Goal: Transaction & Acquisition: Purchase product/service

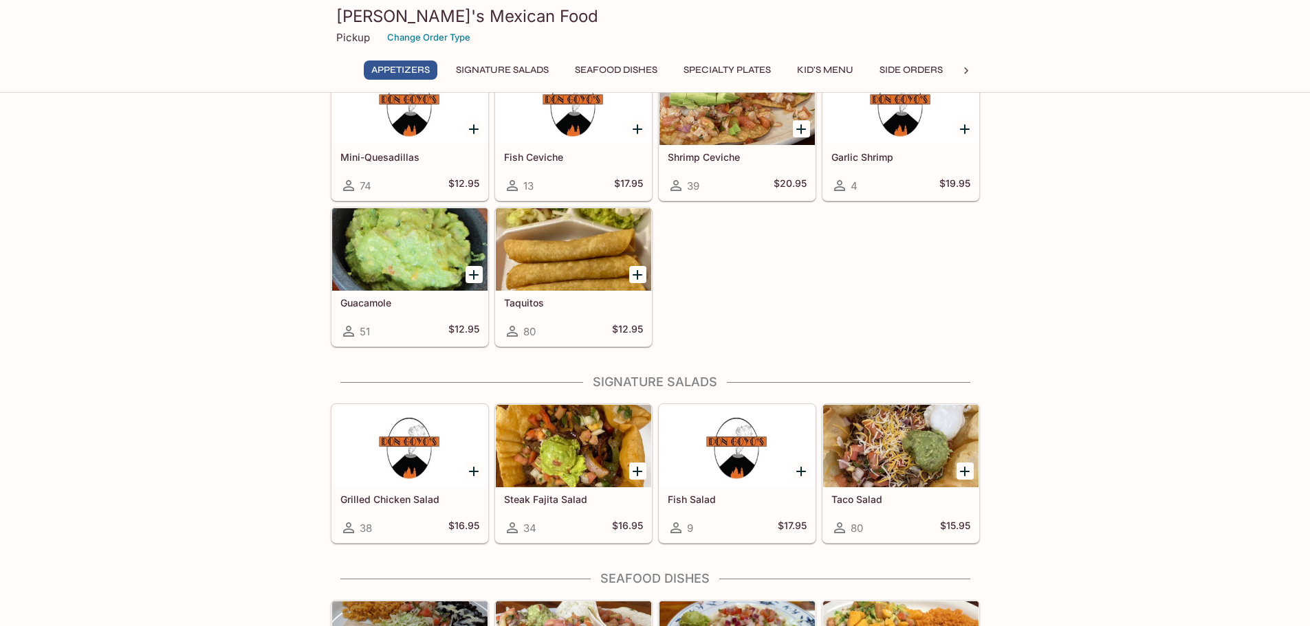
scroll to position [458, 0]
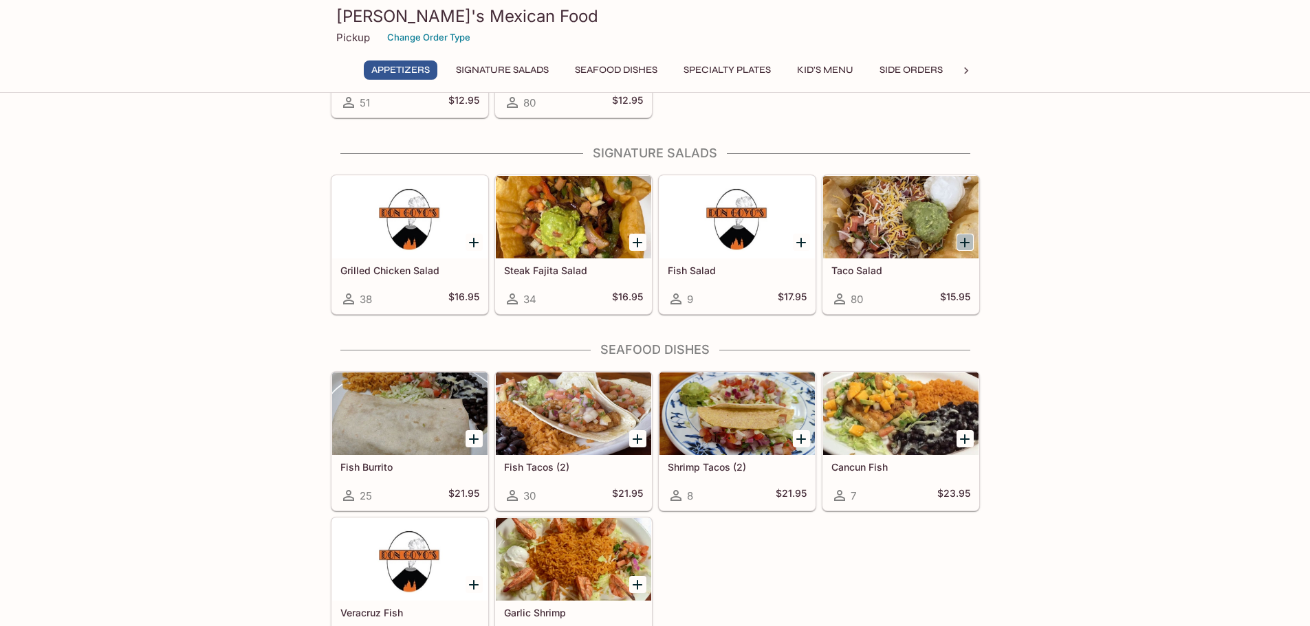
click at [963, 243] on icon "Add Taco Salad" at bounding box center [965, 243] width 10 height 10
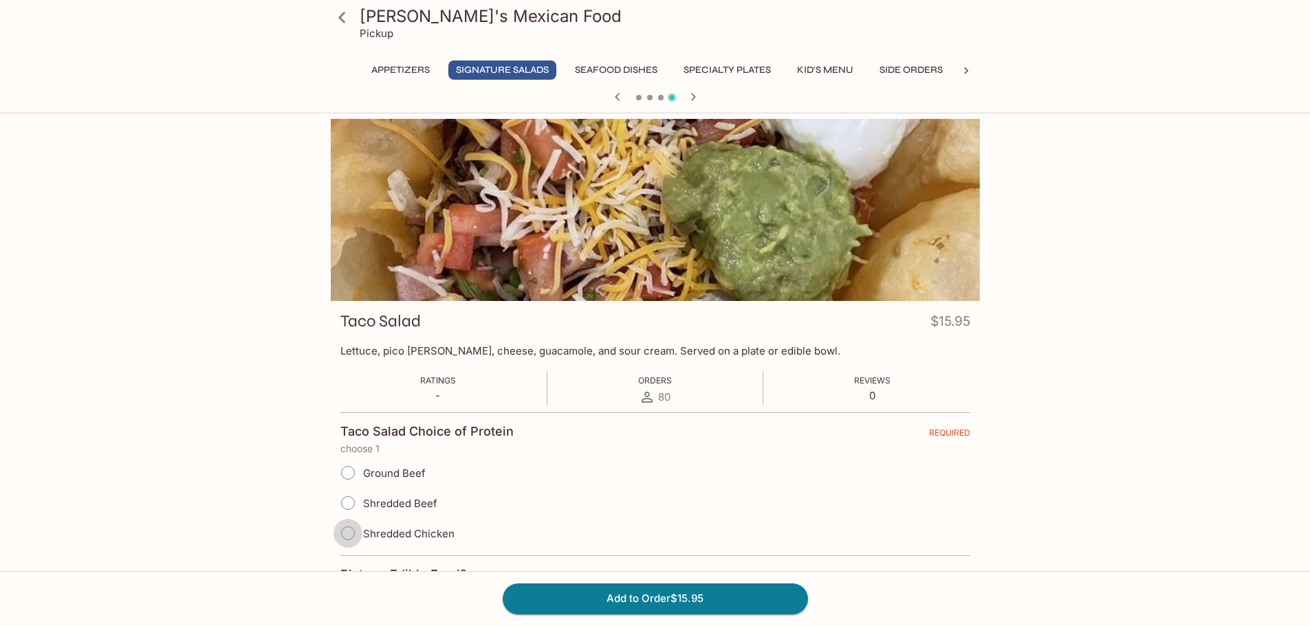
click at [349, 532] on input "Shredded Chicken" at bounding box center [347, 533] width 29 height 29
radio input "true"
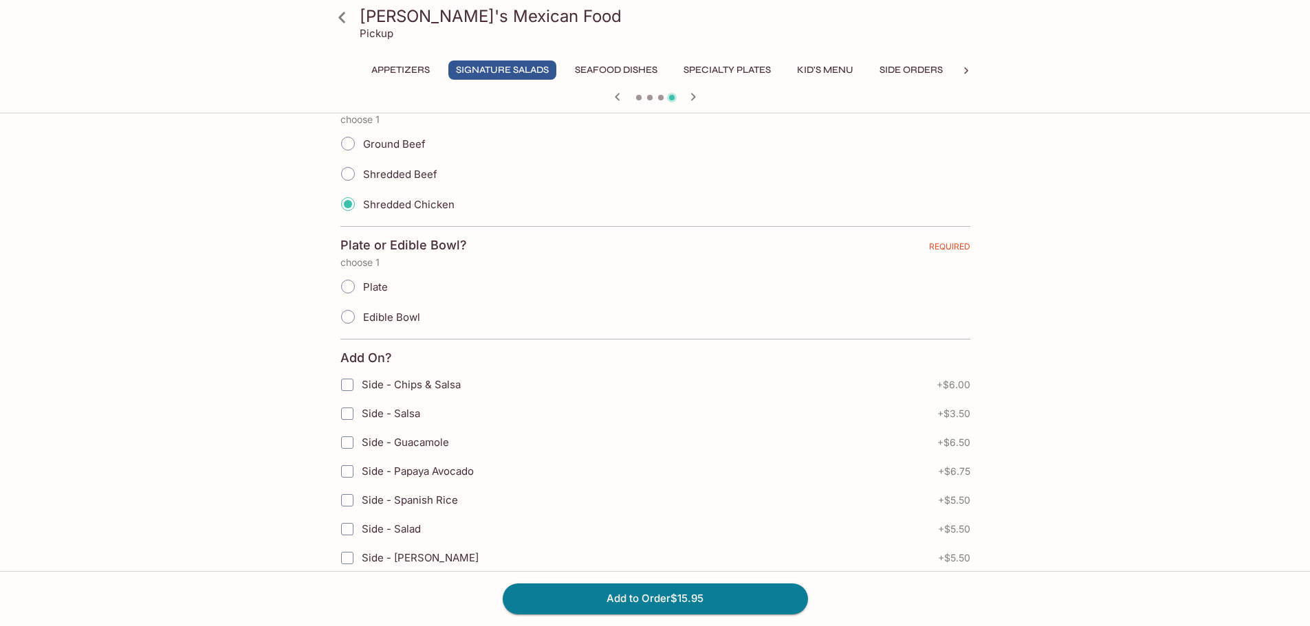
scroll to position [344, 0]
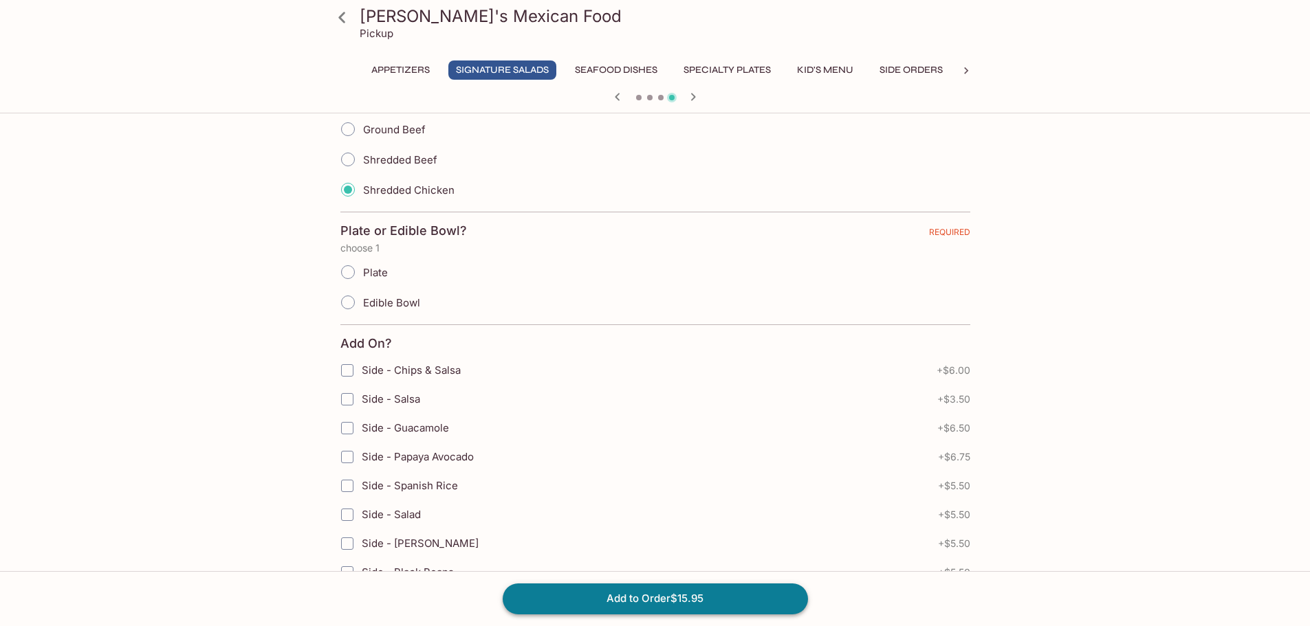
click at [598, 600] on button "Add to Order $15.95" at bounding box center [655, 599] width 305 height 30
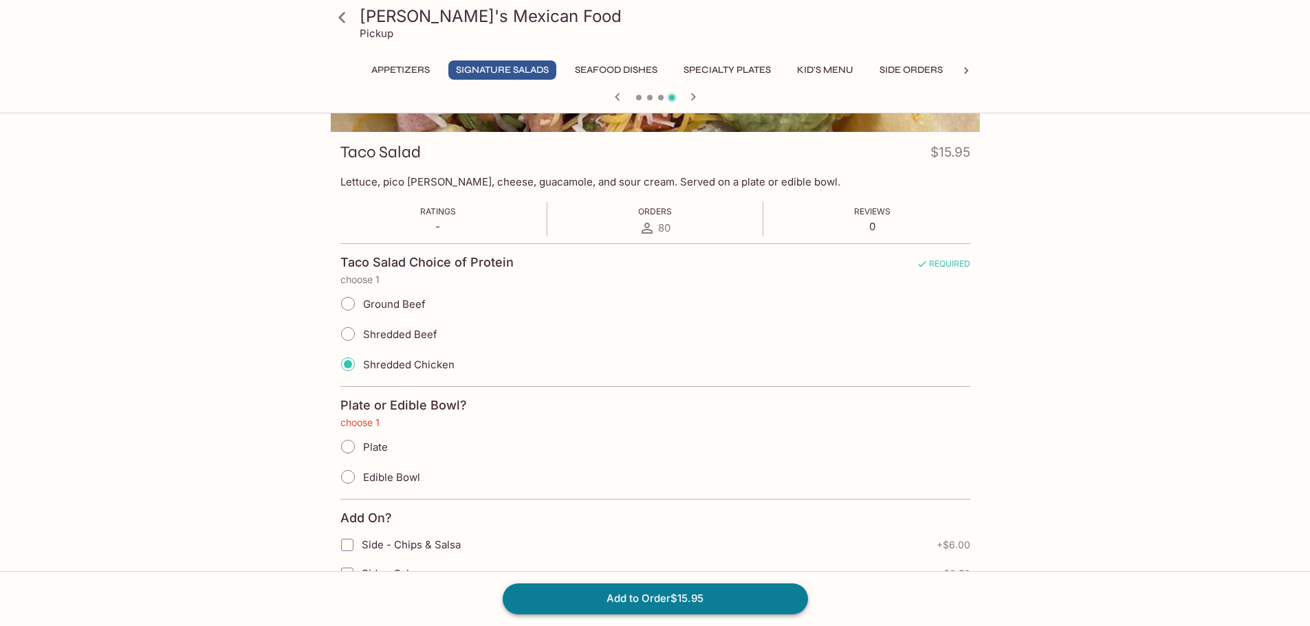
scroll to position [149, 0]
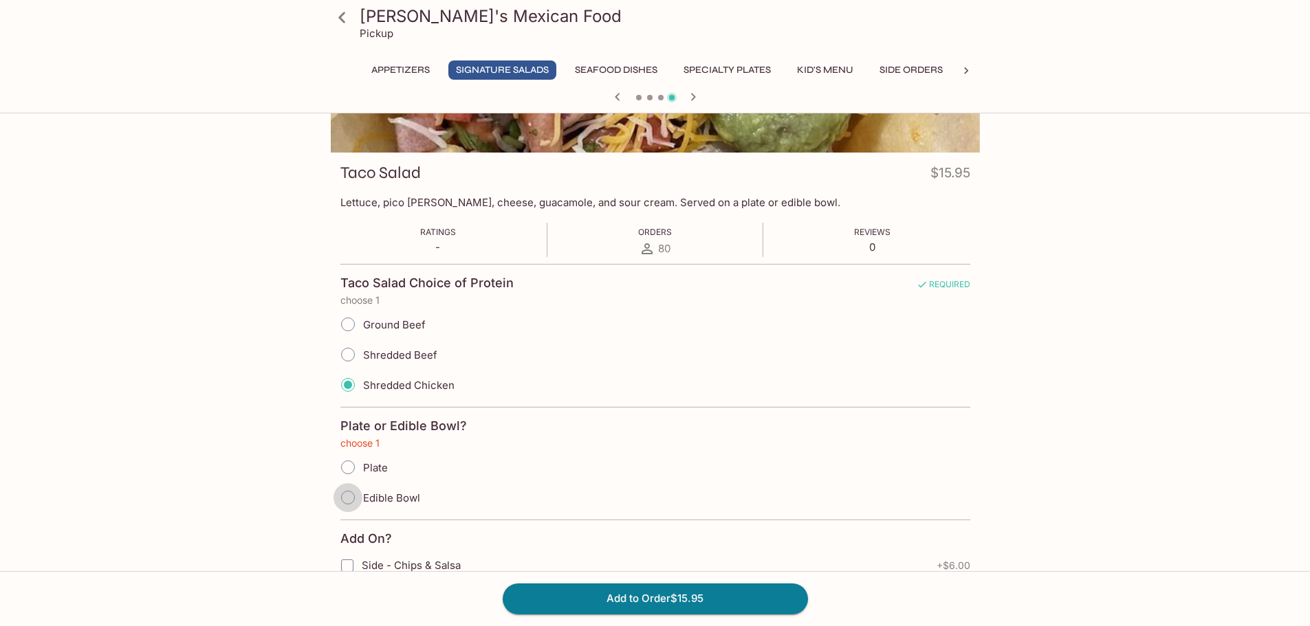
click at [347, 498] on input "Edible Bowl" at bounding box center [347, 497] width 29 height 29
radio input "true"
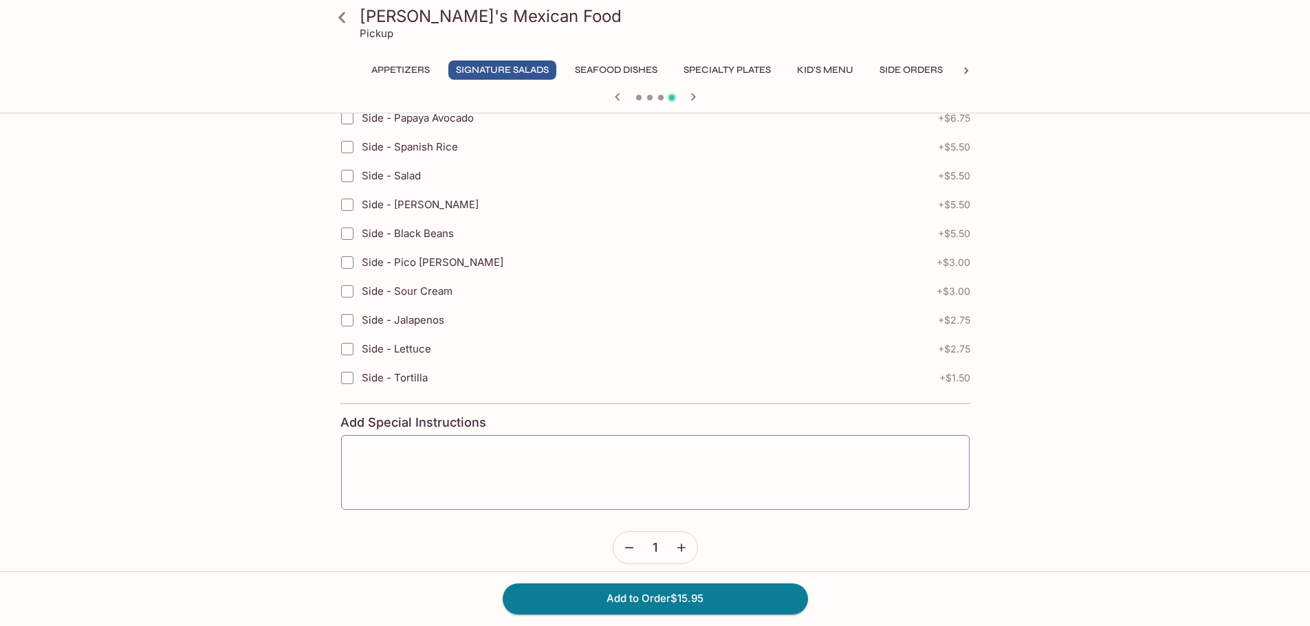
scroll to position [696, 0]
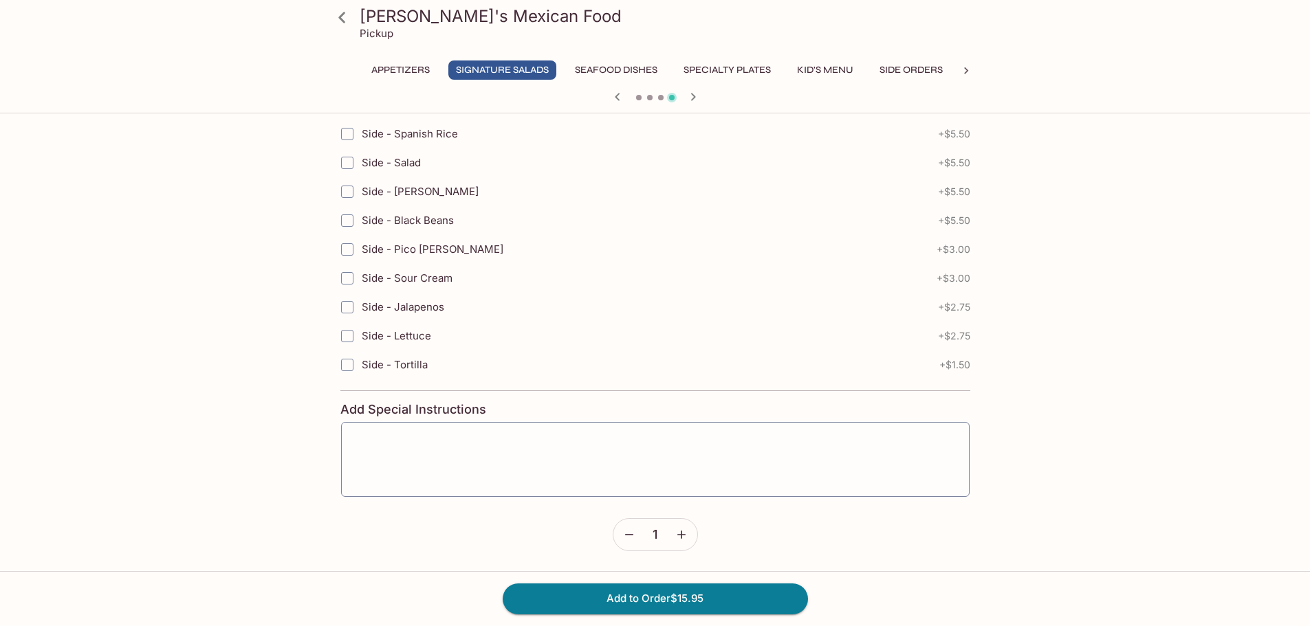
click at [681, 536] on icon "button" at bounding box center [681, 535] width 8 height 8
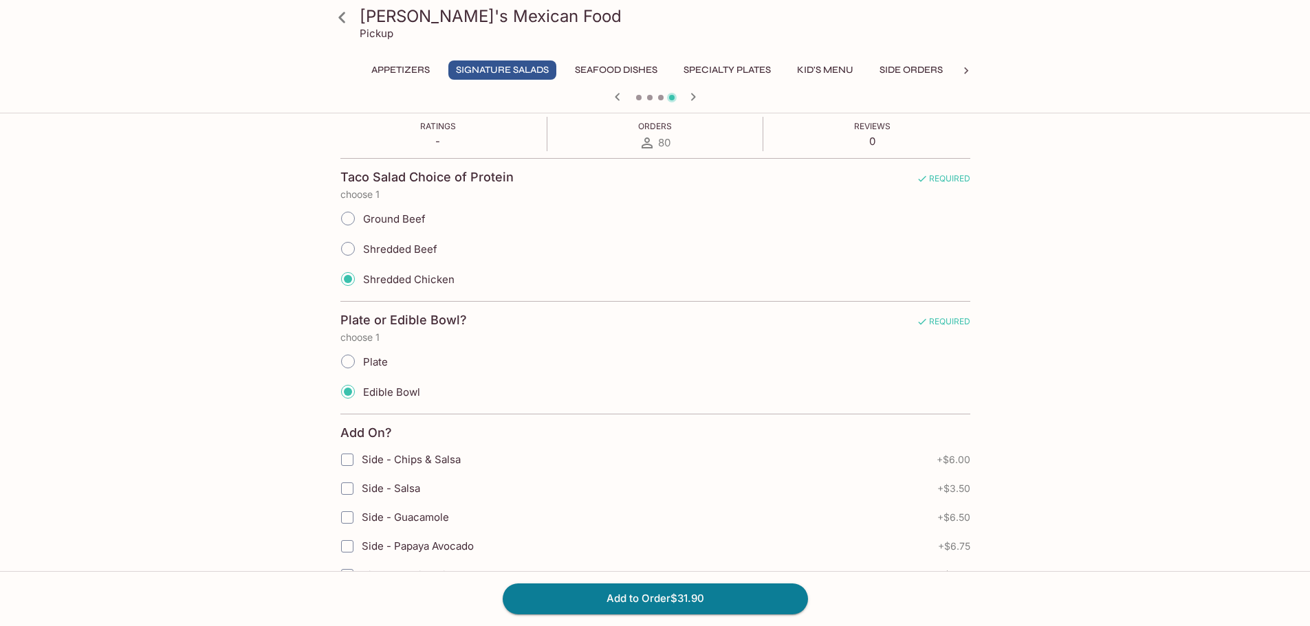
scroll to position [237, 0]
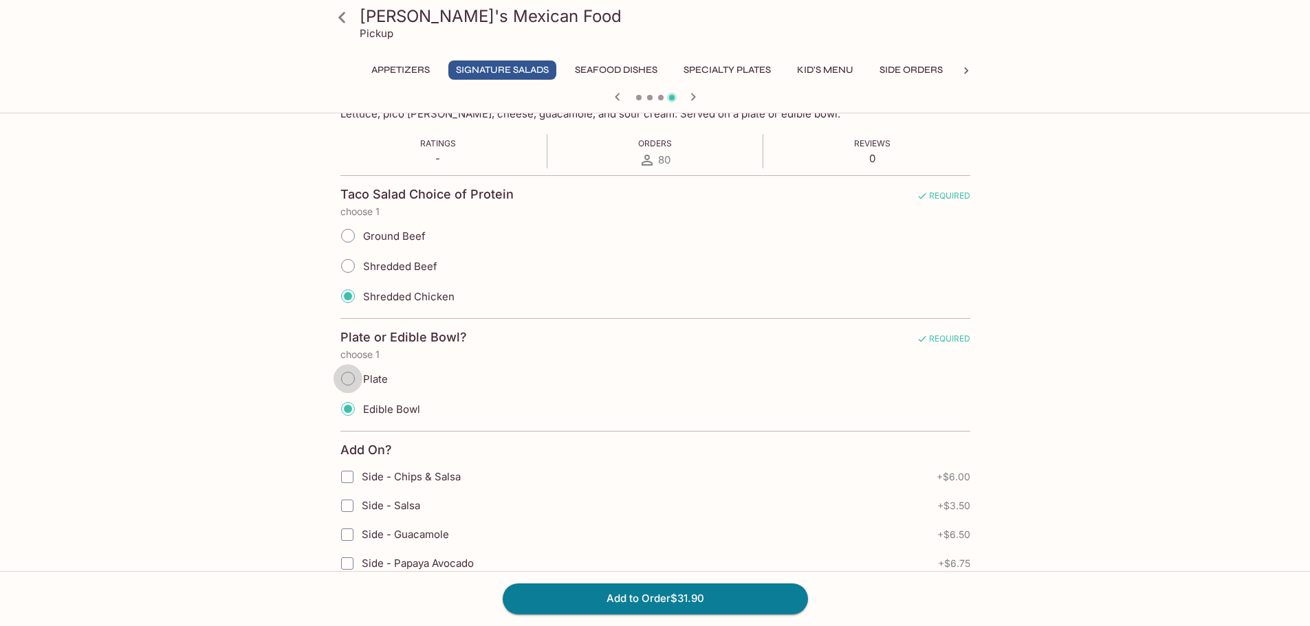
click at [349, 378] on input "Plate" at bounding box center [347, 378] width 29 height 29
radio input "true"
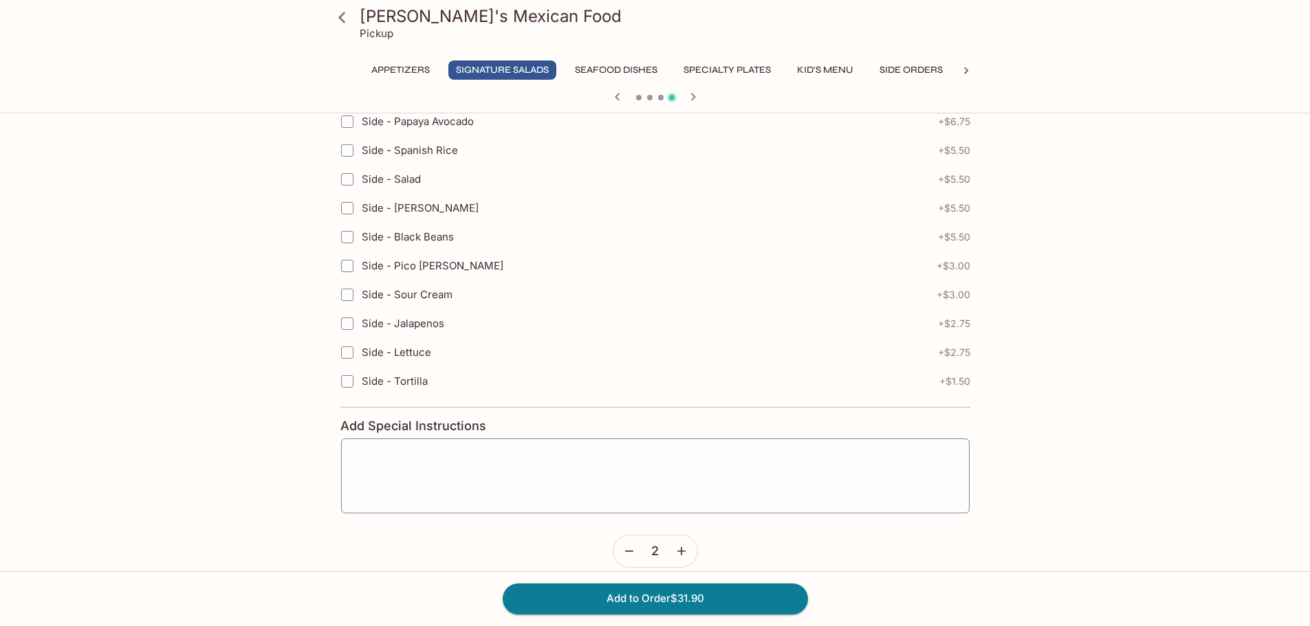
scroll to position [696, 0]
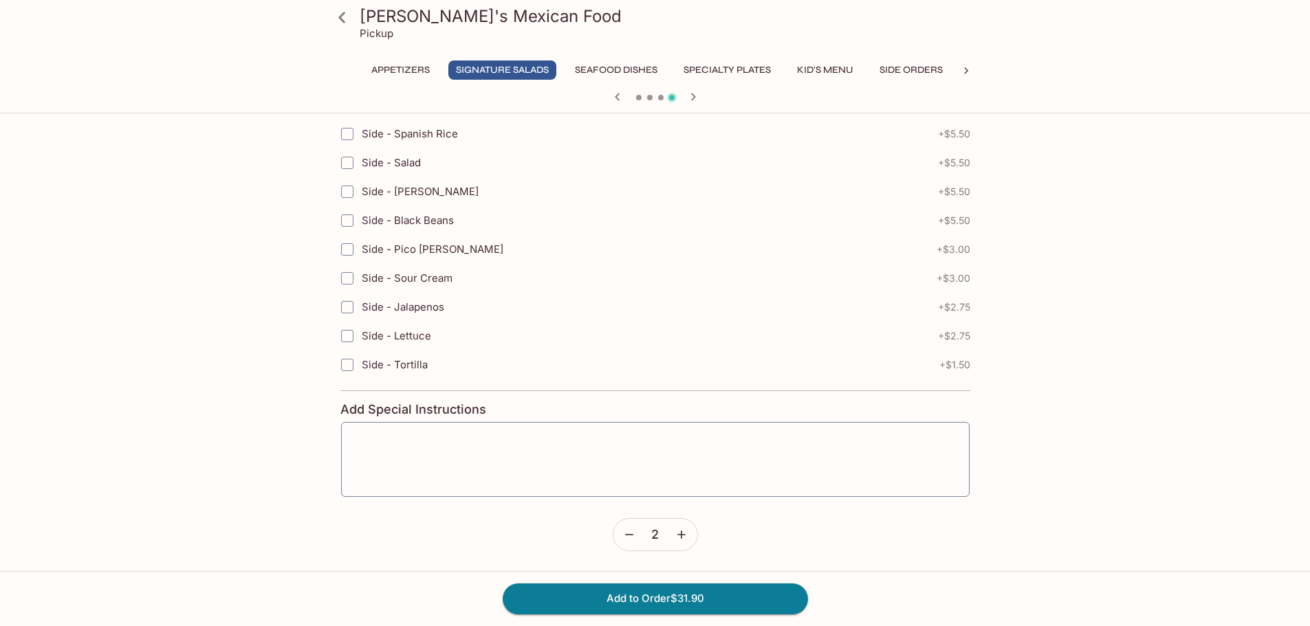
click at [629, 533] on icon "button" at bounding box center [629, 535] width 14 height 14
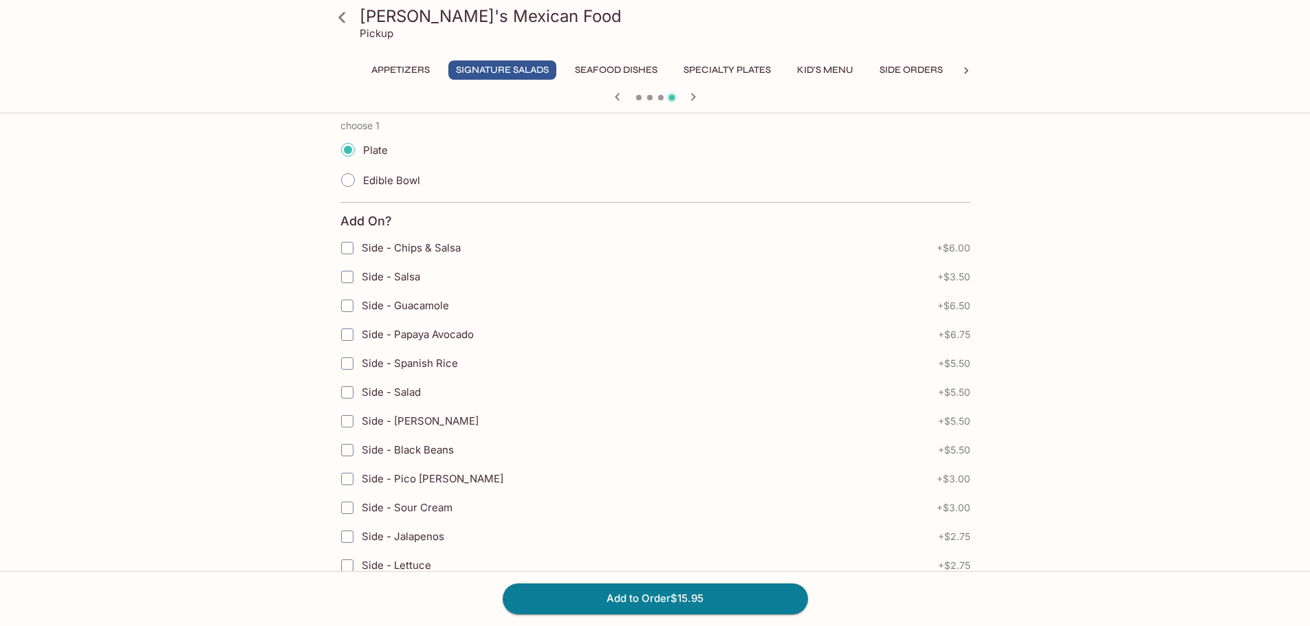
scroll to position [237, 0]
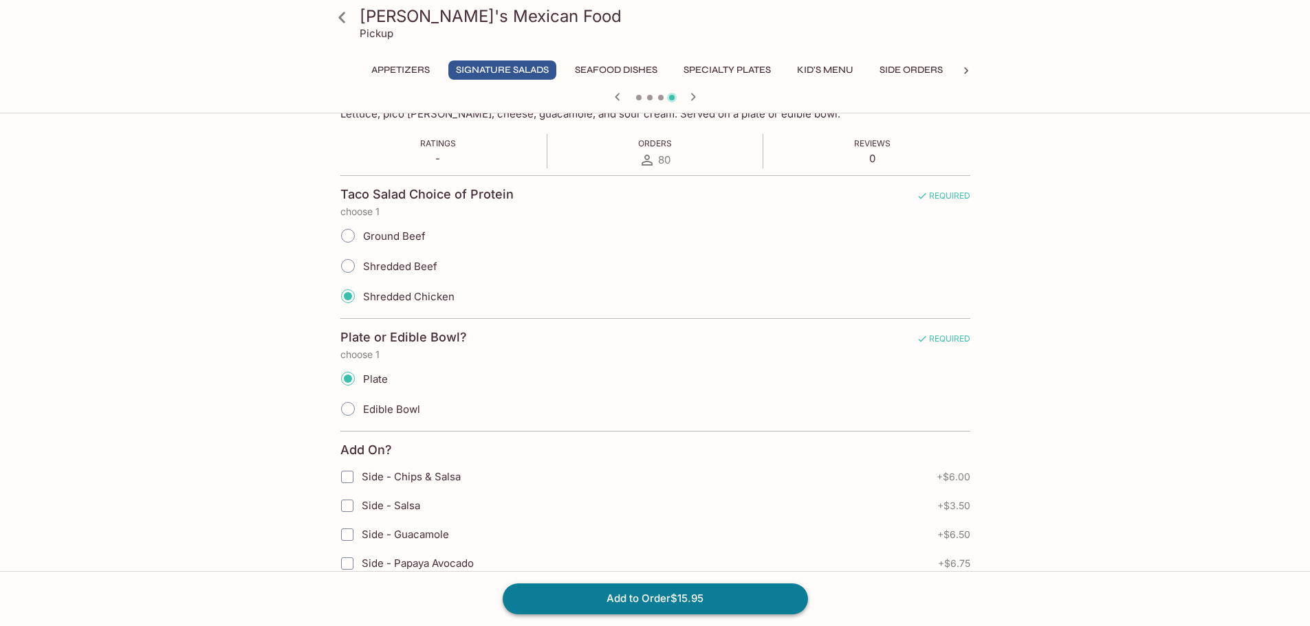
click at [625, 599] on button "Add to Order $15.95" at bounding box center [655, 599] width 305 height 30
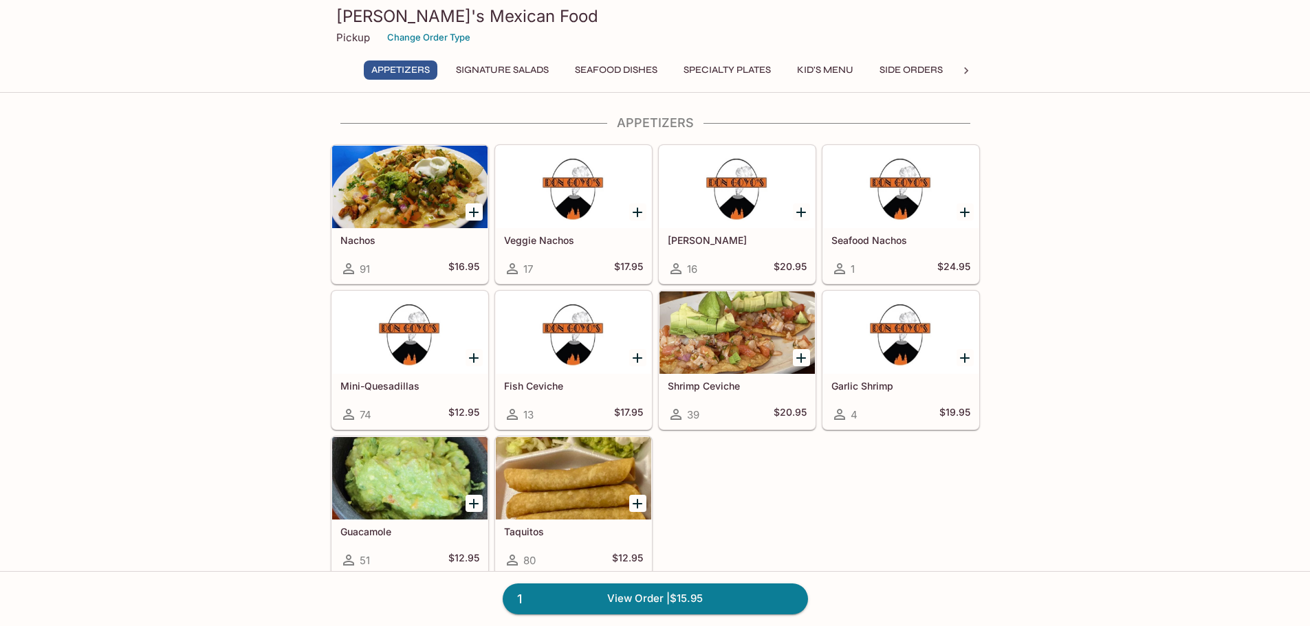
scroll to position [458, 0]
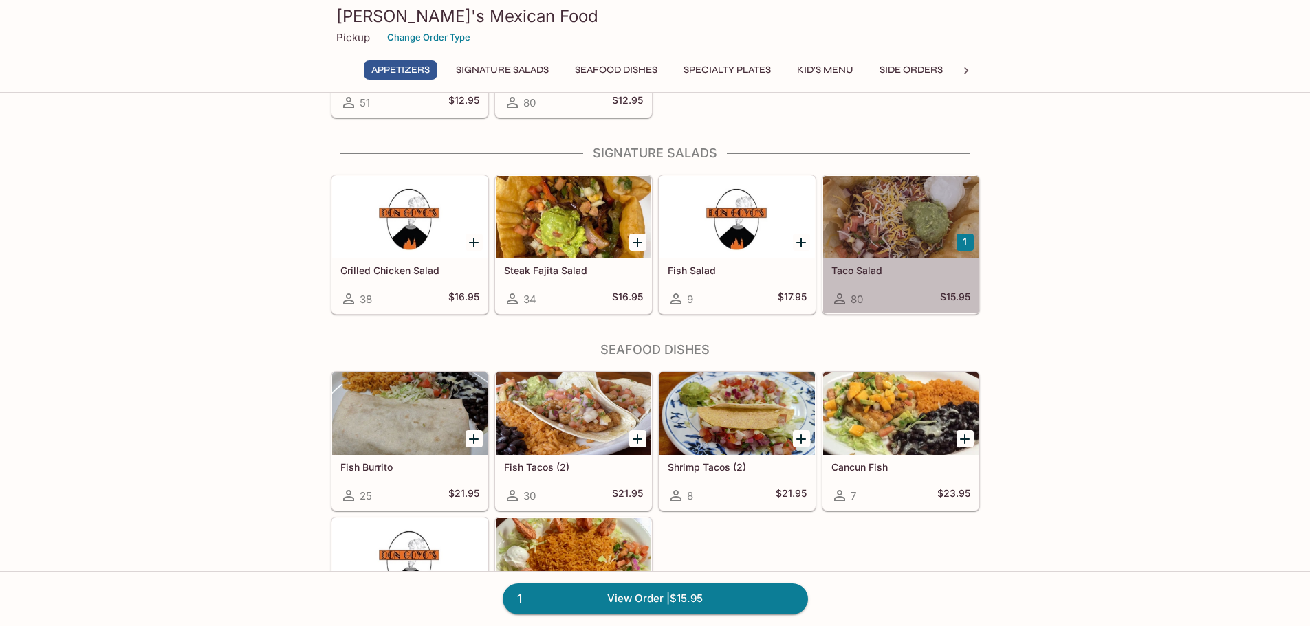
click at [865, 236] on div at bounding box center [900, 217] width 155 height 83
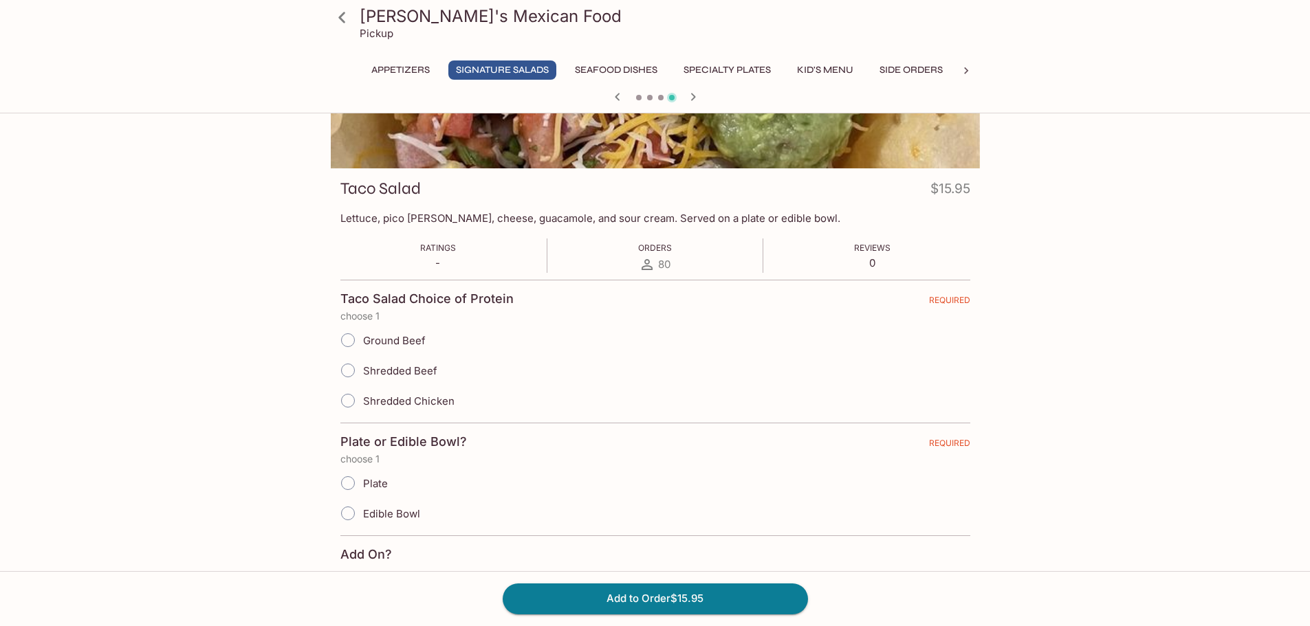
scroll to position [229, 0]
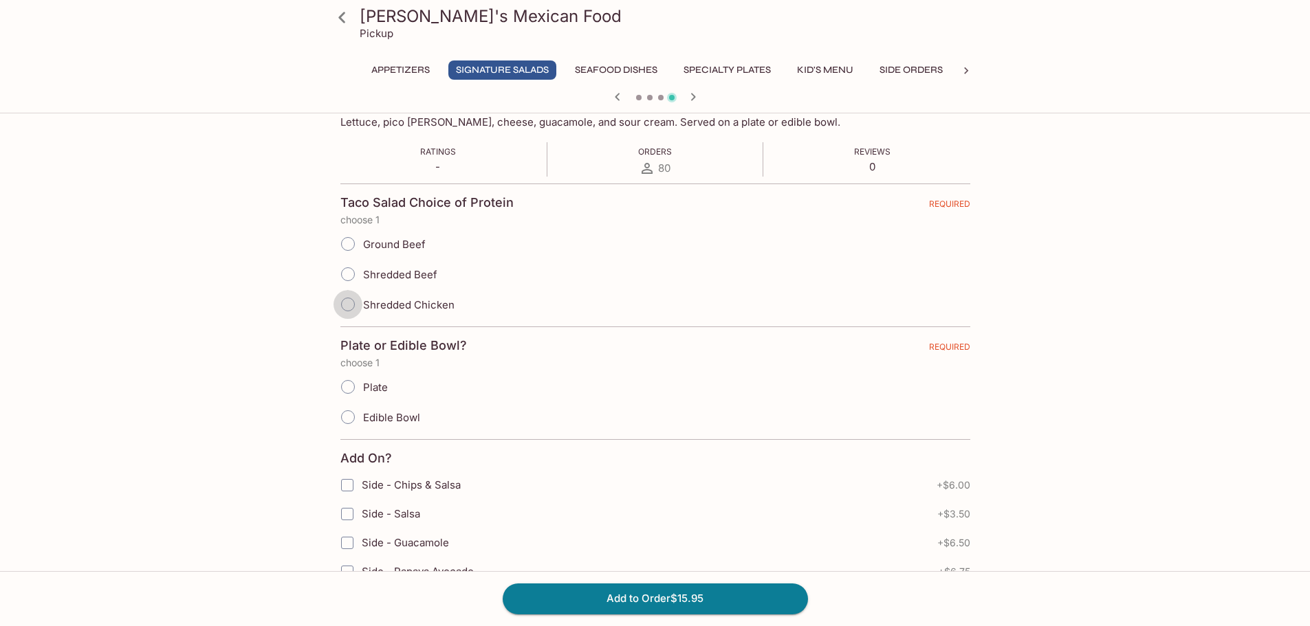
click at [343, 306] on input "Shredded Chicken" at bounding box center [347, 304] width 29 height 29
radio input "true"
click at [346, 422] on input "Edible Bowl" at bounding box center [347, 417] width 29 height 29
radio input "true"
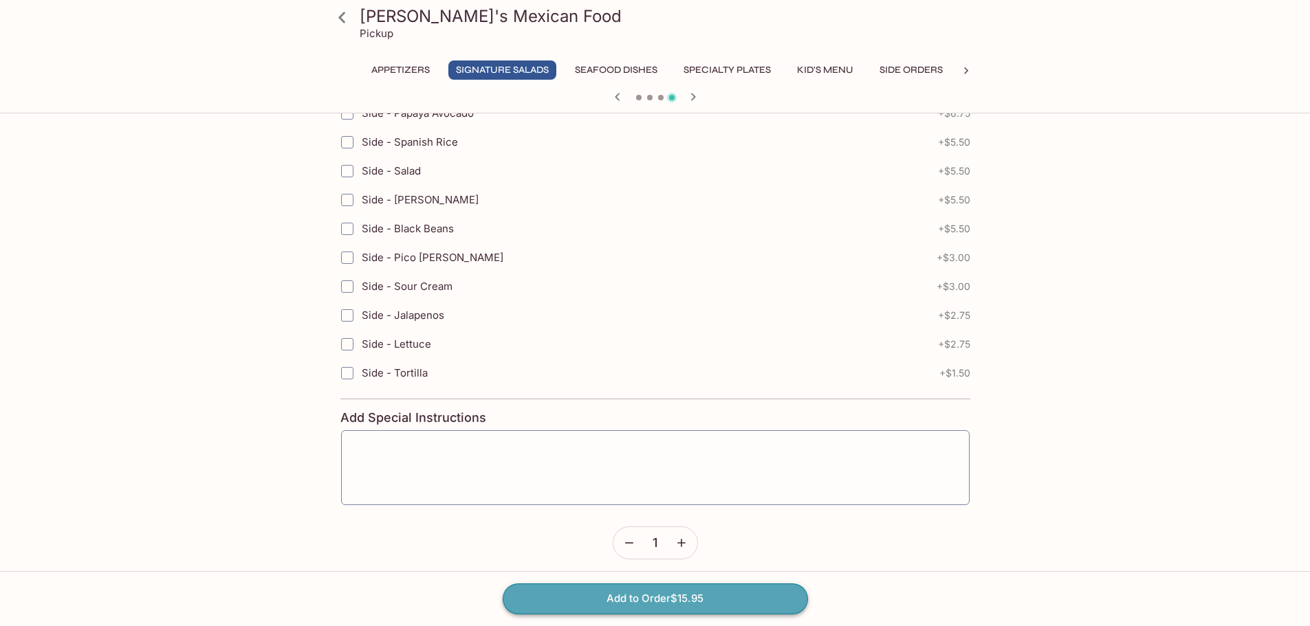
click at [668, 602] on button "Add to Order $15.95" at bounding box center [655, 599] width 305 height 30
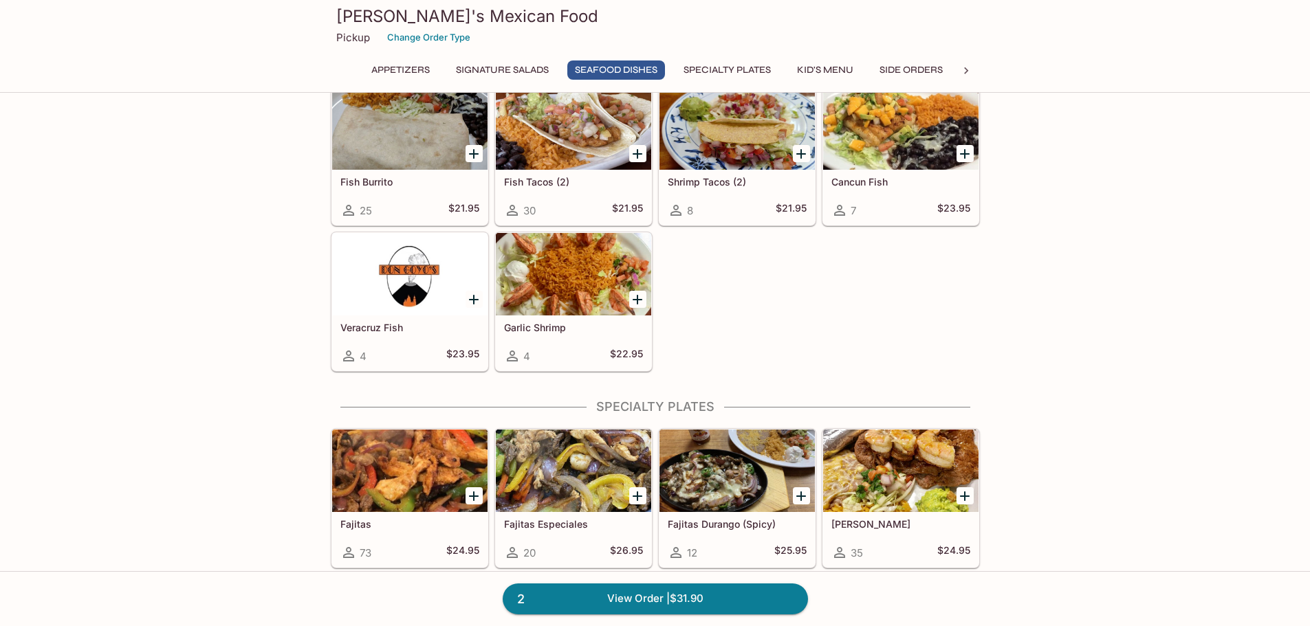
scroll to position [917, 0]
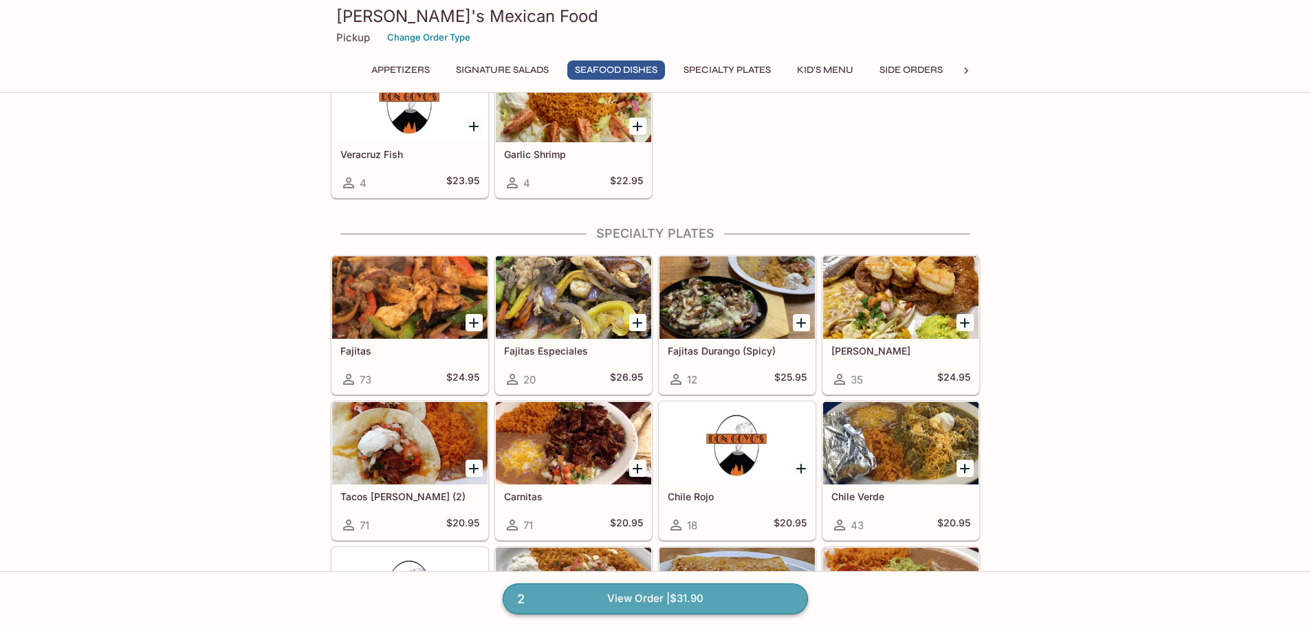
click at [641, 601] on link "2 View Order | $31.90" at bounding box center [655, 599] width 305 height 30
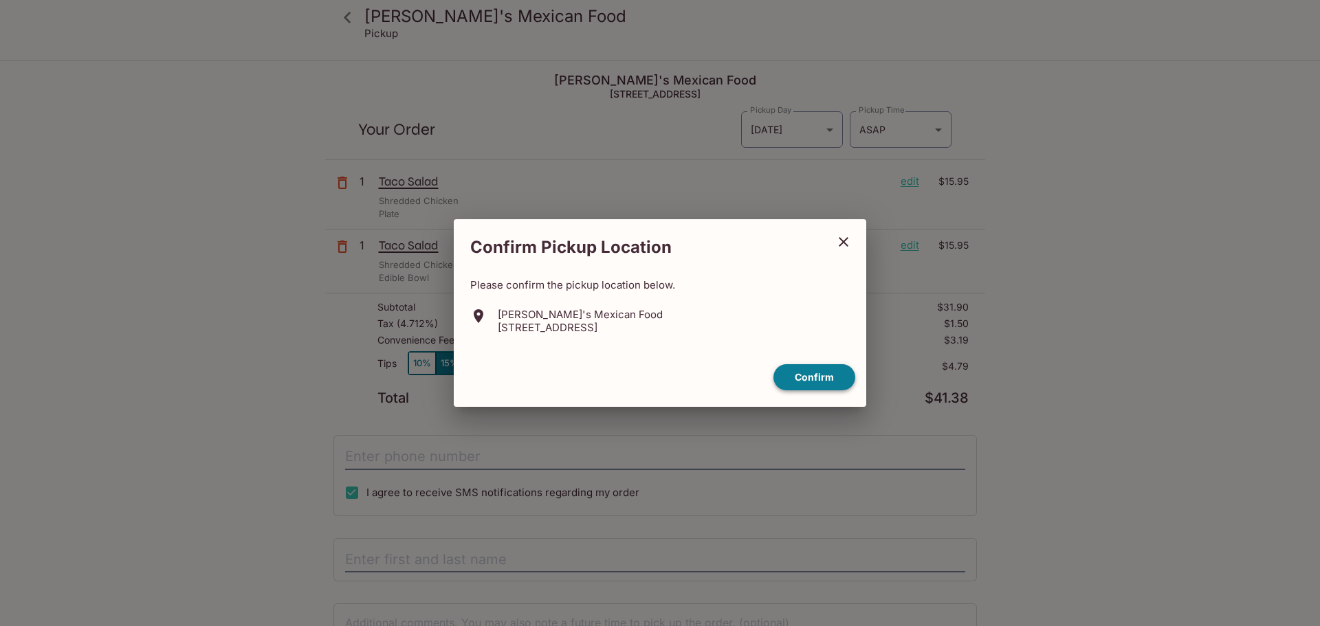
click at [807, 375] on button "Confirm" at bounding box center [814, 377] width 82 height 27
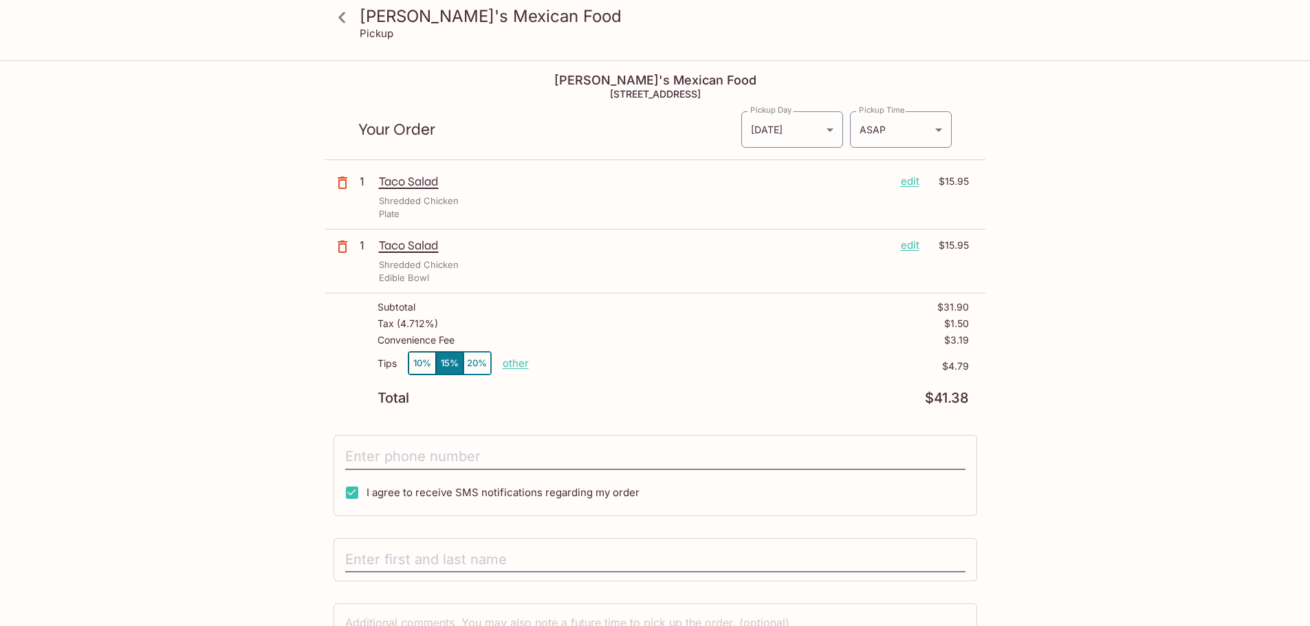
click at [512, 366] on p "other" at bounding box center [516, 363] width 26 height 13
drag, startPoint x: 584, startPoint y: 359, endPoint x: 715, endPoint y: 399, distance: 136.6
click at [665, 376] on div "Tips 10% 15% 20% Done 4.79 $4.79" at bounding box center [672, 371] width 591 height 41
type input "0.00"
click at [439, 462] on input "tel" at bounding box center [655, 457] width 620 height 26
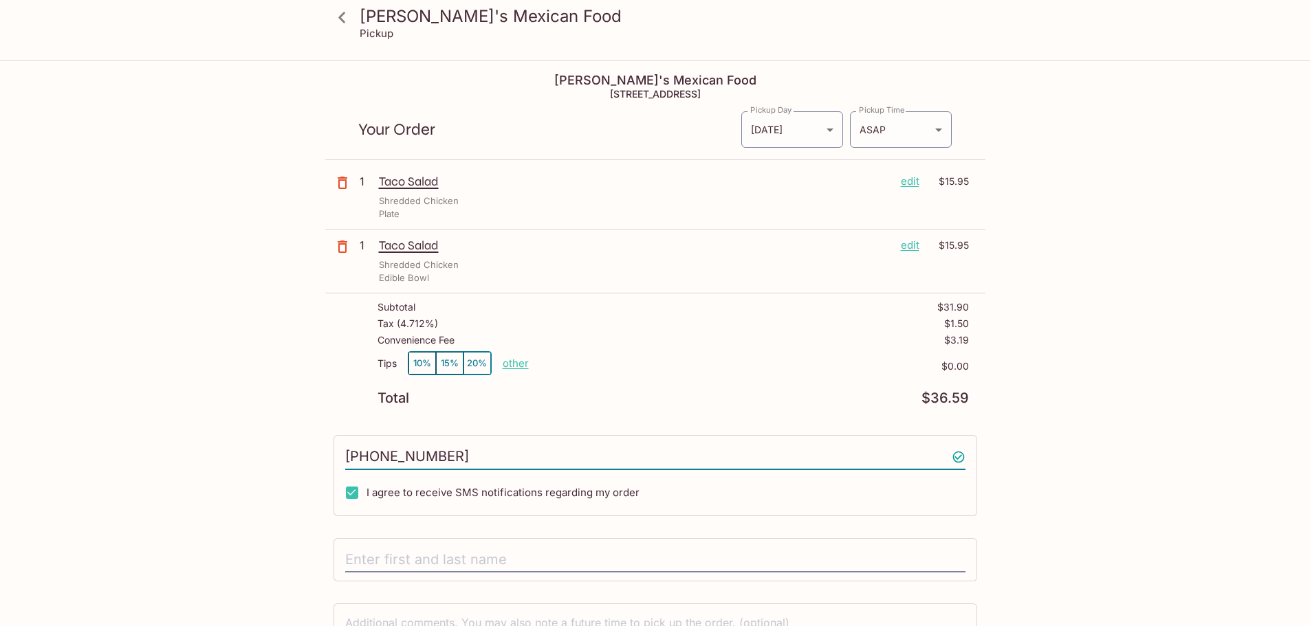
scroll to position [105, 0]
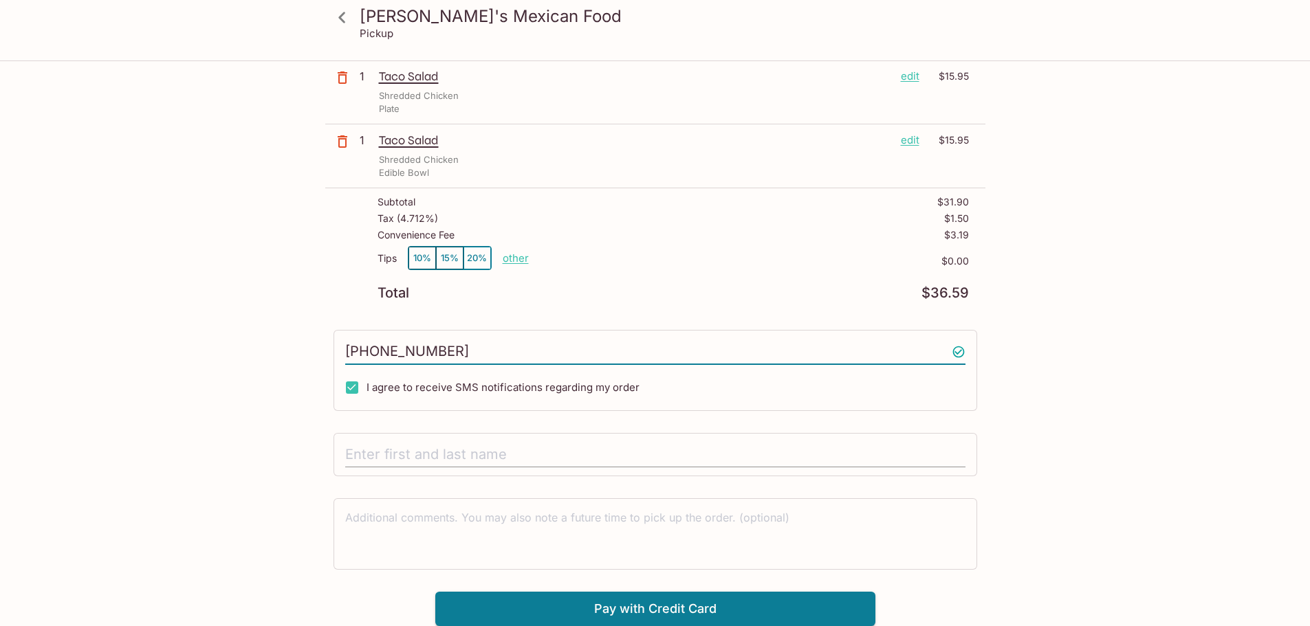
type input "[PHONE_NUMBER]"
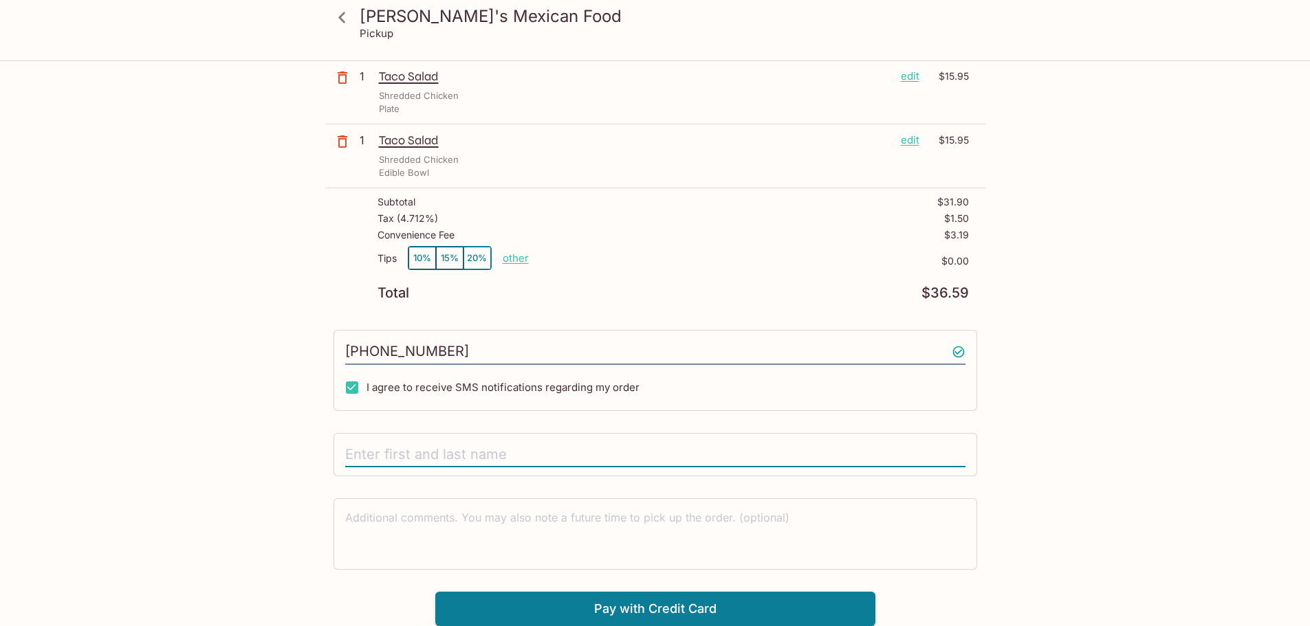
click at [404, 445] on input "text" at bounding box center [655, 455] width 620 height 26
type input "[PERSON_NAME]"
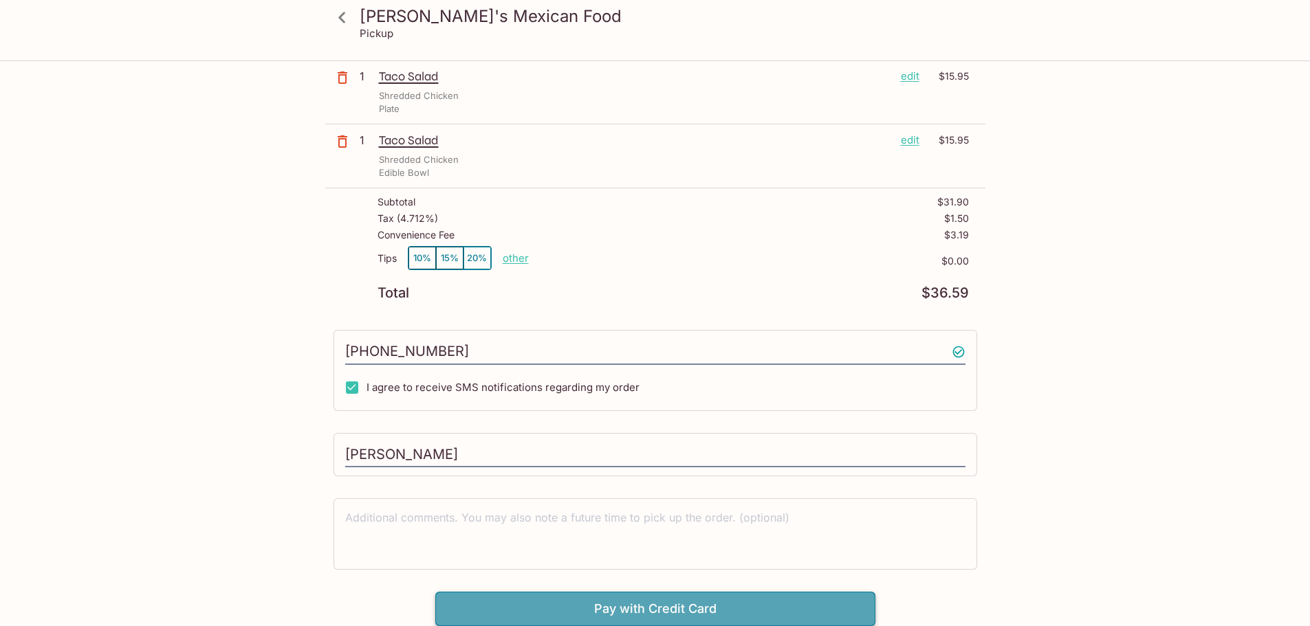
click at [635, 616] on button "Pay with Credit Card" at bounding box center [655, 609] width 440 height 34
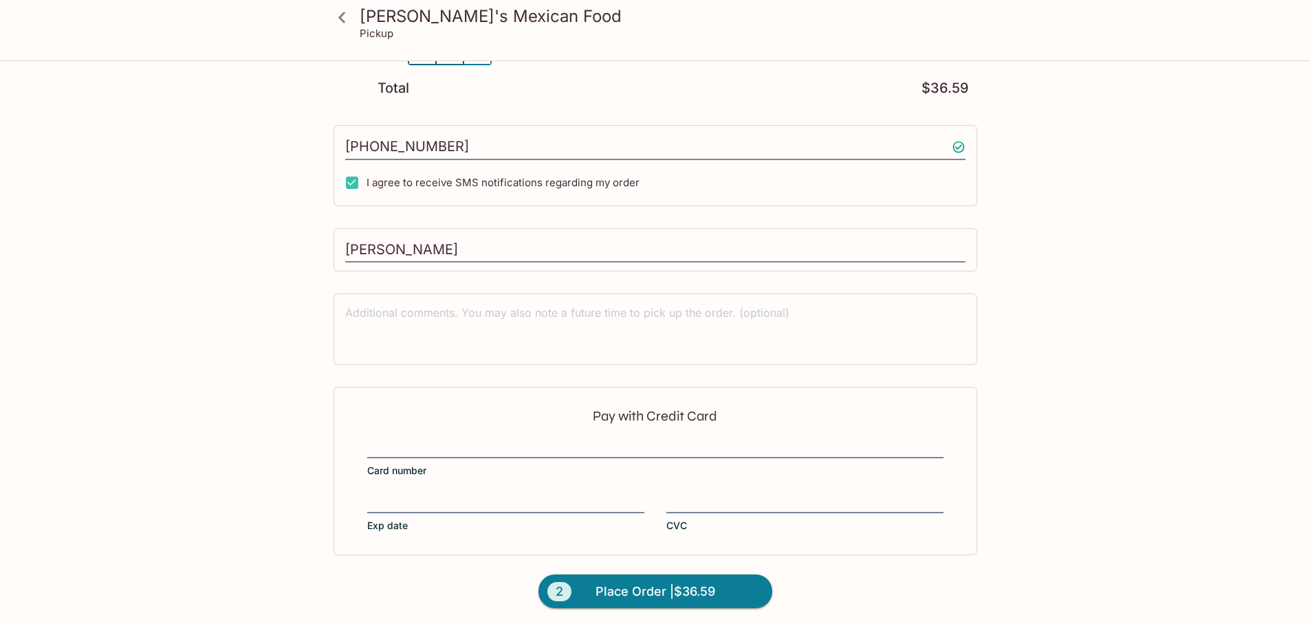
scroll to position [311, 0]
click at [620, 592] on span "Place Order | $36.59" at bounding box center [655, 591] width 120 height 22
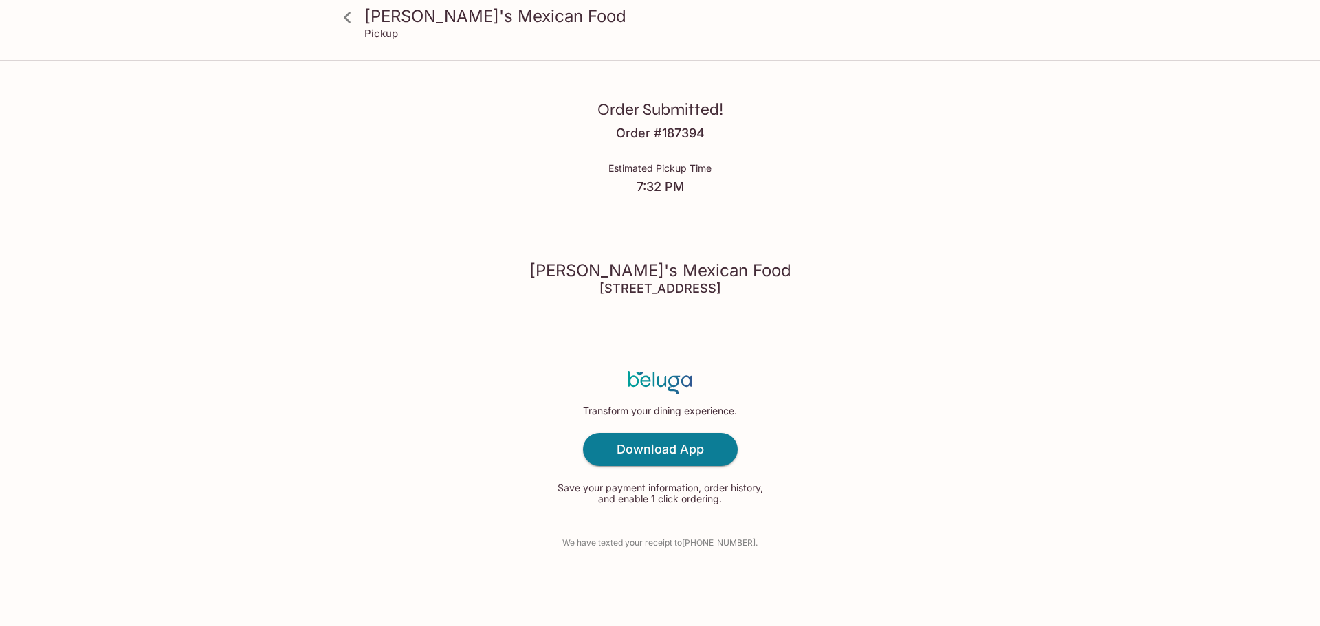
click at [393, 433] on div "Order Submitted! Order # 187394 Estimated Pickup Time 7:32 PM [PERSON_NAME]'s M…" at bounding box center [660, 313] width 880 height 626
